Goal: Task Accomplishment & Management: Use online tool/utility

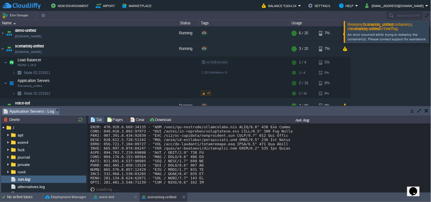
scroll to position [5218, 0]
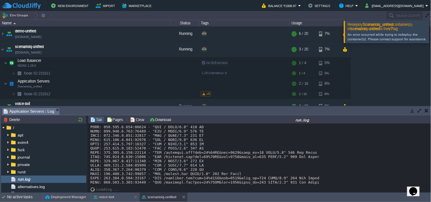
click at [431, 28] on div at bounding box center [439, 32] width 0 height 22
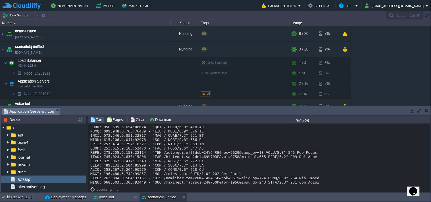
click at [414, 112] on button "button" at bounding box center [412, 110] width 5 height 5
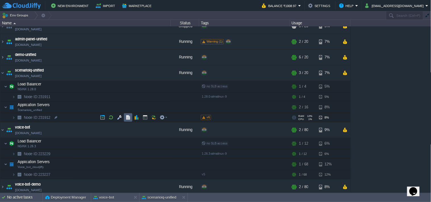
scroll to position [0, 0]
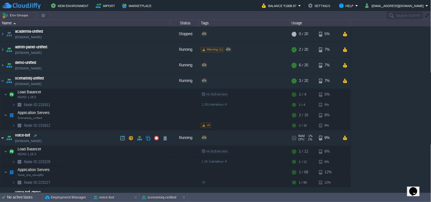
click at [1, 139] on img at bounding box center [2, 138] width 5 height 15
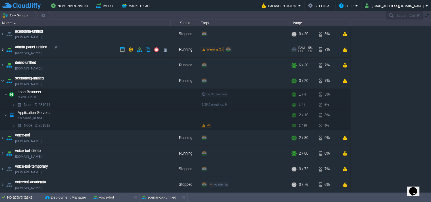
click at [5, 48] on img at bounding box center [2, 49] width 5 height 15
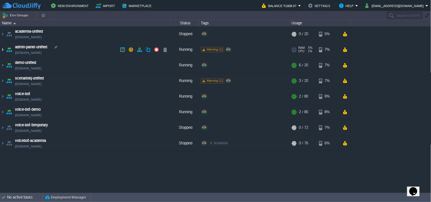
click at [0, 48] on img at bounding box center [2, 49] width 5 height 15
